Goal: Task Accomplishment & Management: Use online tool/utility

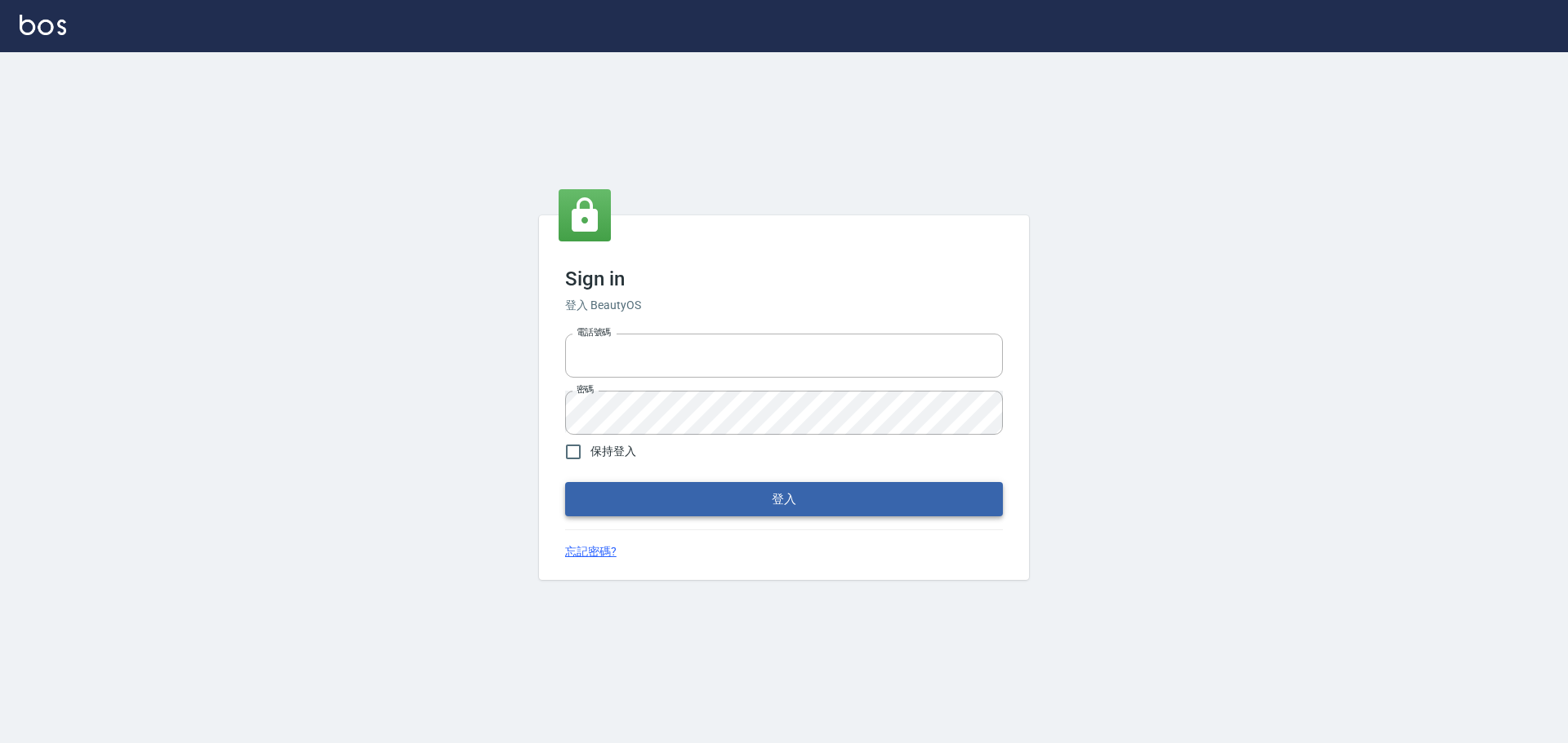
type input "0975350191"
click at [649, 505] on button "登入" at bounding box center [783, 499] width 438 height 34
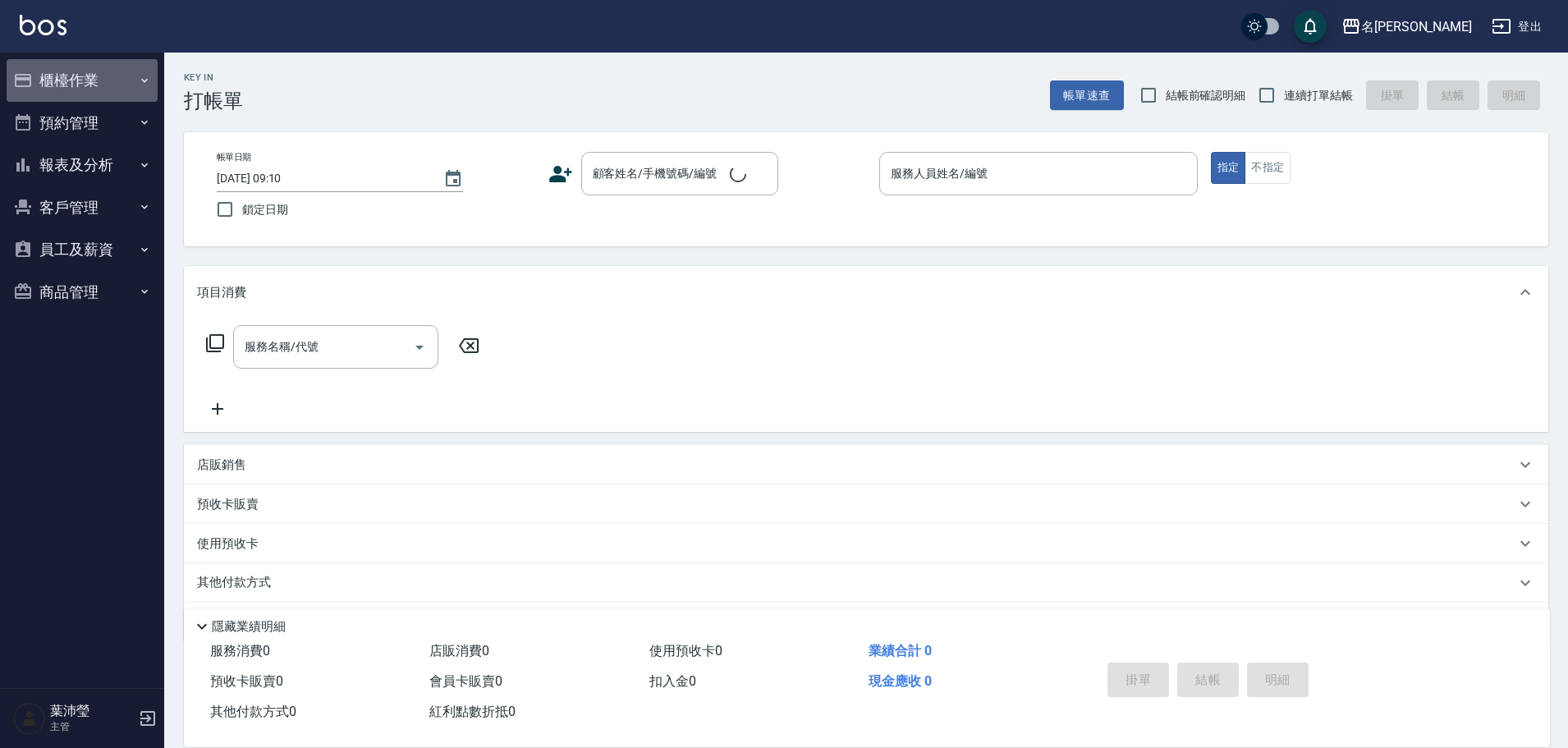
drag, startPoint x: 86, startPoint y: 77, endPoint x: 73, endPoint y: 106, distance: 31.8
click at [86, 78] on button "櫃檯作業" at bounding box center [82, 81] width 151 height 43
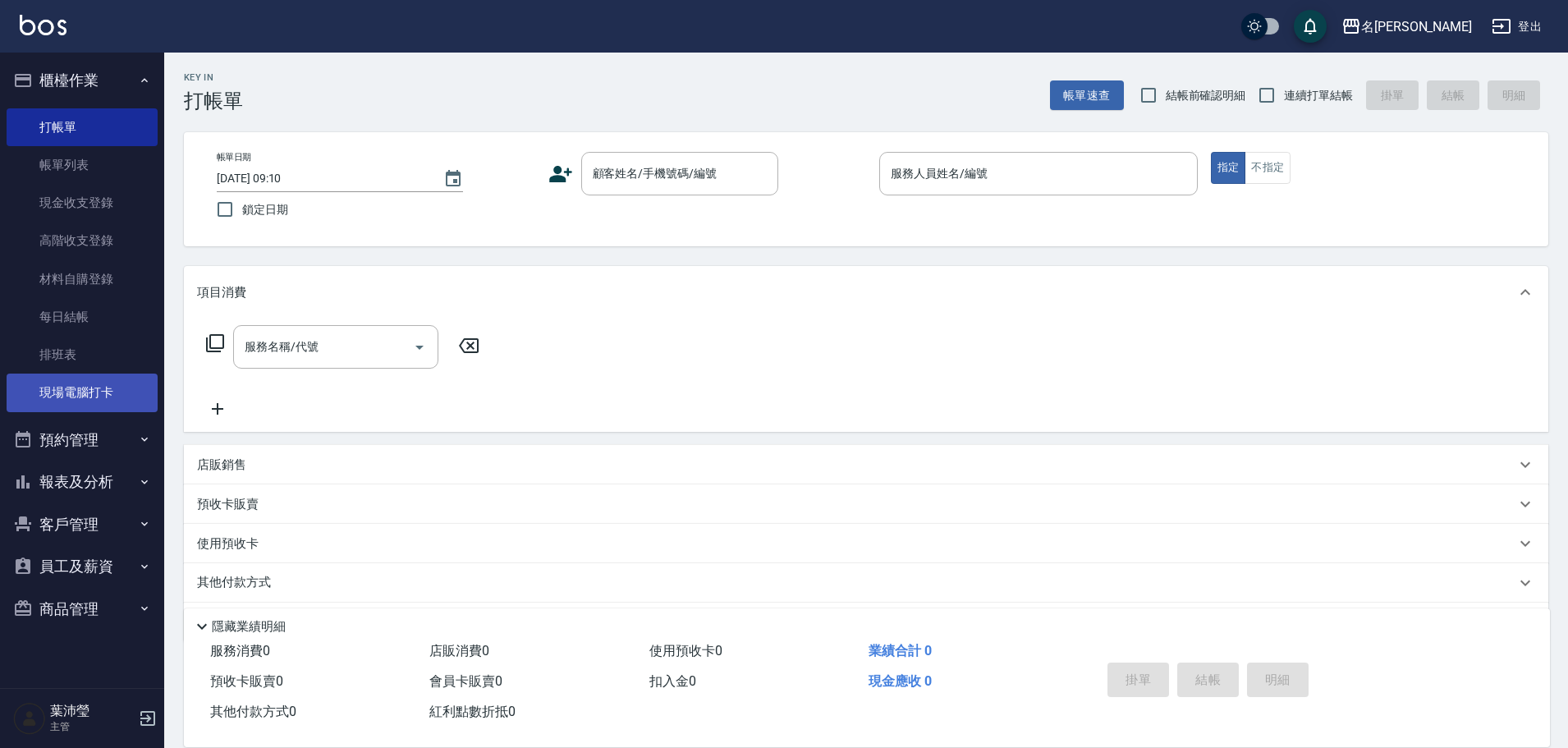
click at [89, 374] on link "現場電腦打卡" at bounding box center [82, 392] width 151 height 38
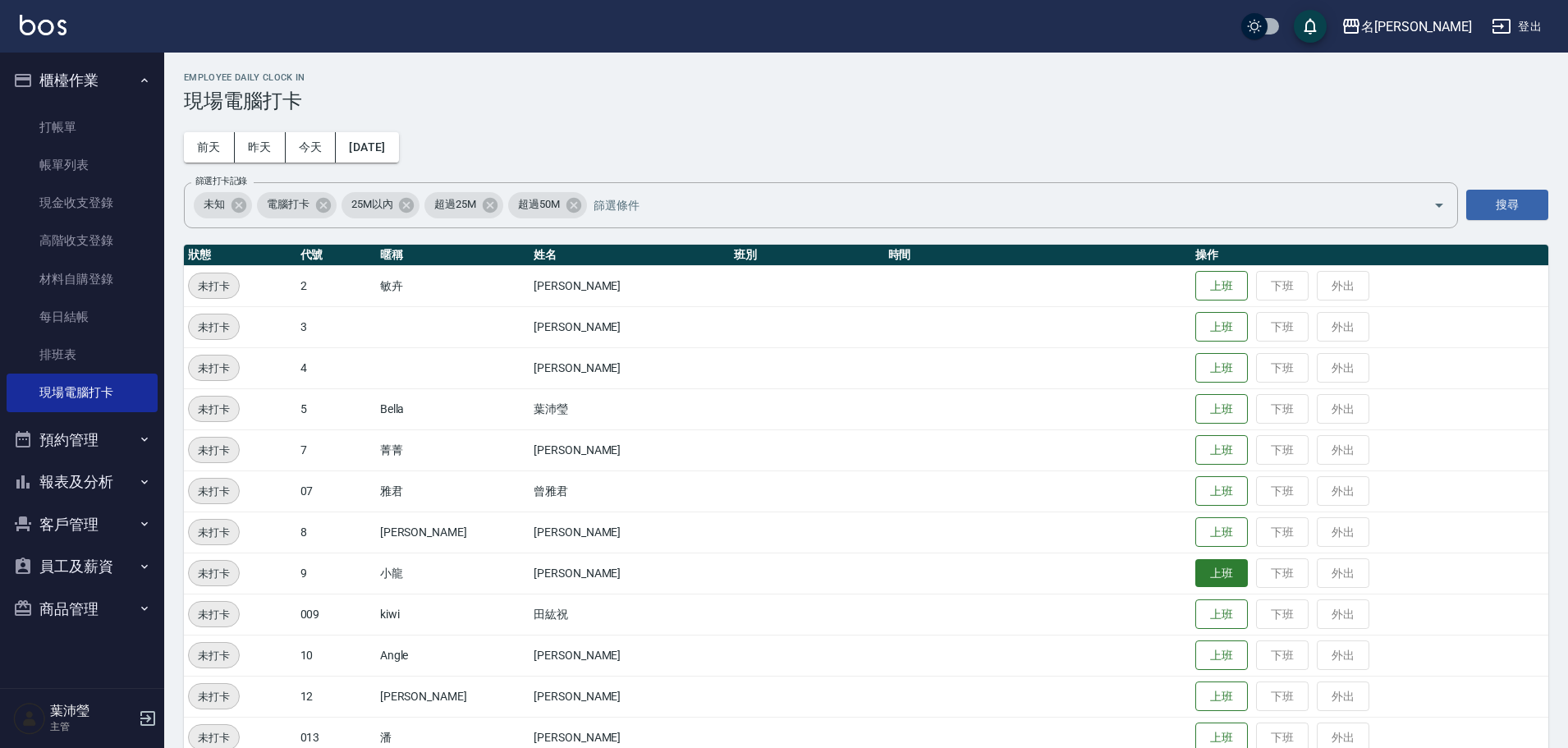
click at [1196, 567] on button "上班" at bounding box center [1222, 574] width 52 height 29
click at [1196, 405] on button "上班" at bounding box center [1222, 410] width 52 height 29
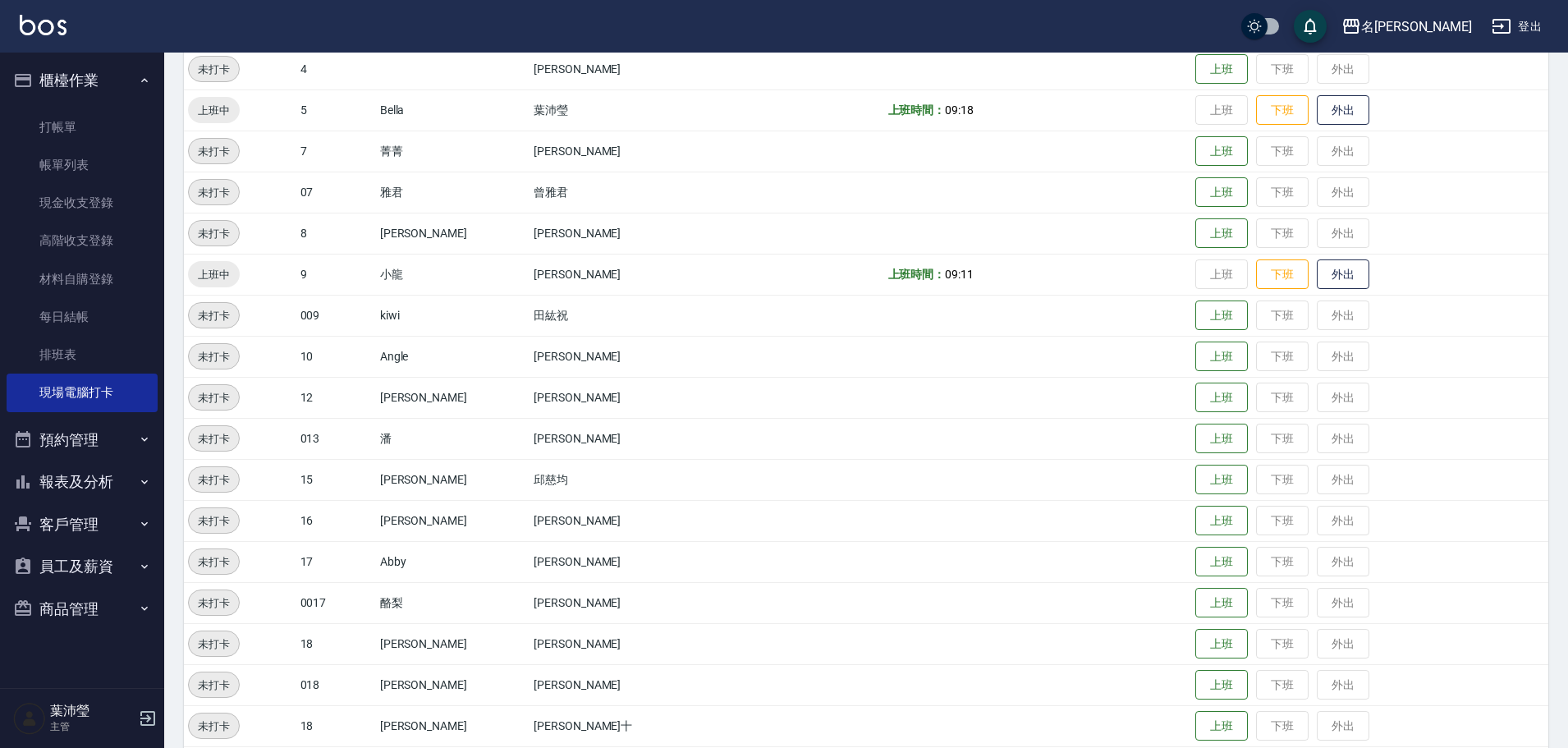
scroll to position [329, 0]
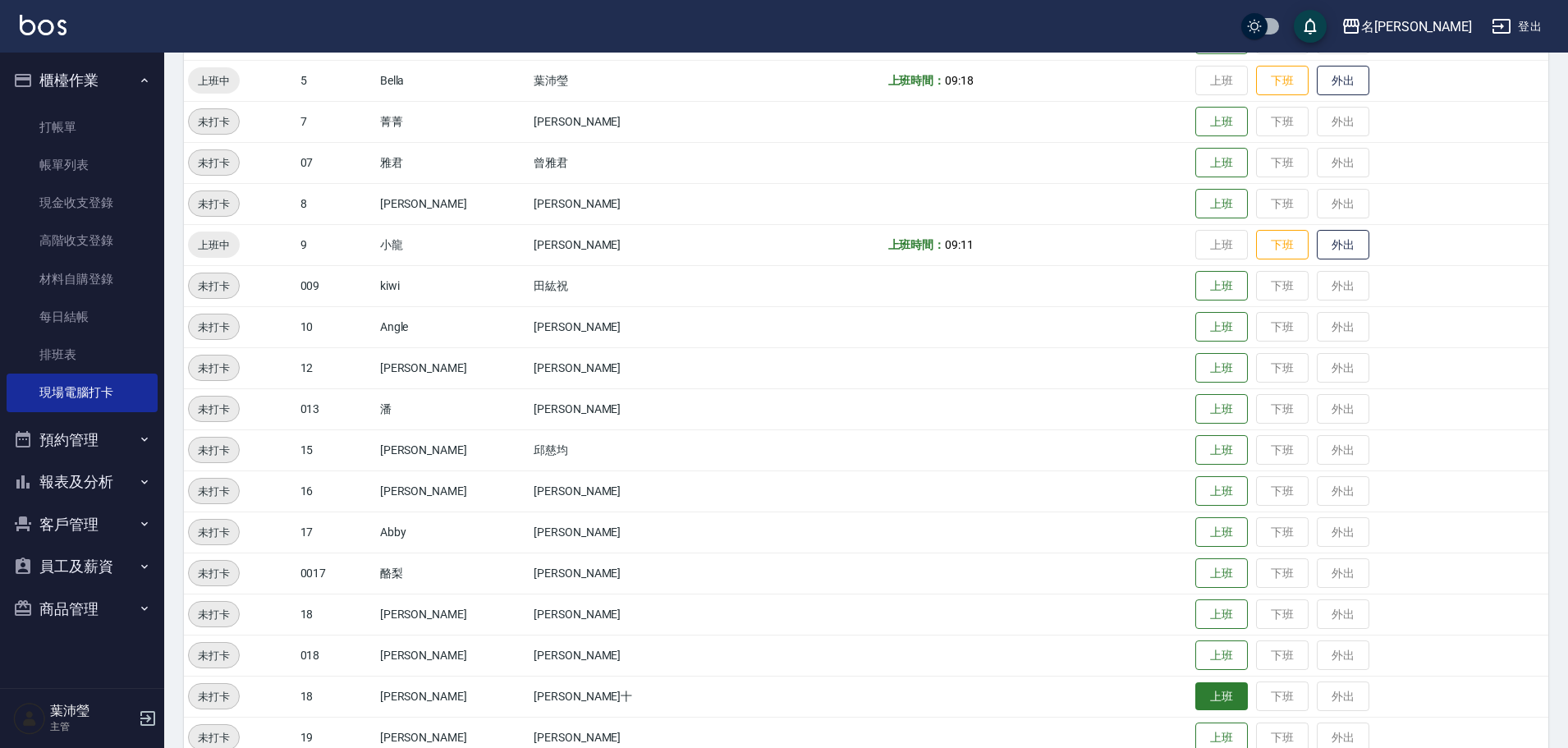
click at [1196, 696] on button "上班" at bounding box center [1222, 697] width 52 height 29
click at [1370, 445] on td "上班 下班 外出" at bounding box center [1370, 450] width 357 height 41
click at [1196, 368] on button "上班" at bounding box center [1222, 369] width 52 height 29
